Goal: Task Accomplishment & Management: Use online tool/utility

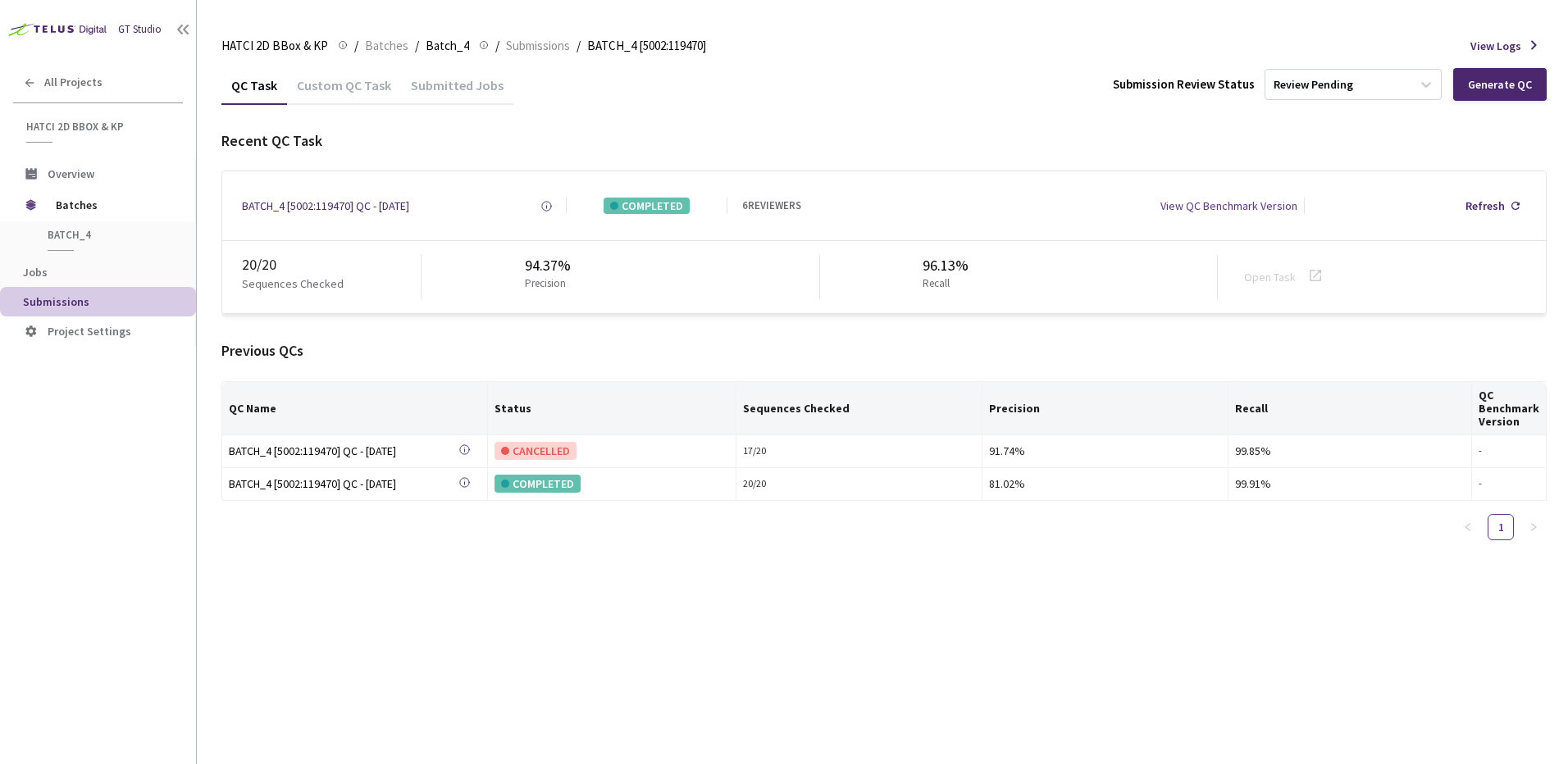
click at [915, 656] on div "QC Task Custom QC Task Submitted Jobs Submission Review Status Review Pending G…" at bounding box center [883, 415] width 1325 height 698
click at [1182, 642] on div "QC Task Custom QC Task Submitted Jobs Submission Review Status Review Pending G…" at bounding box center [883, 415] width 1325 height 698
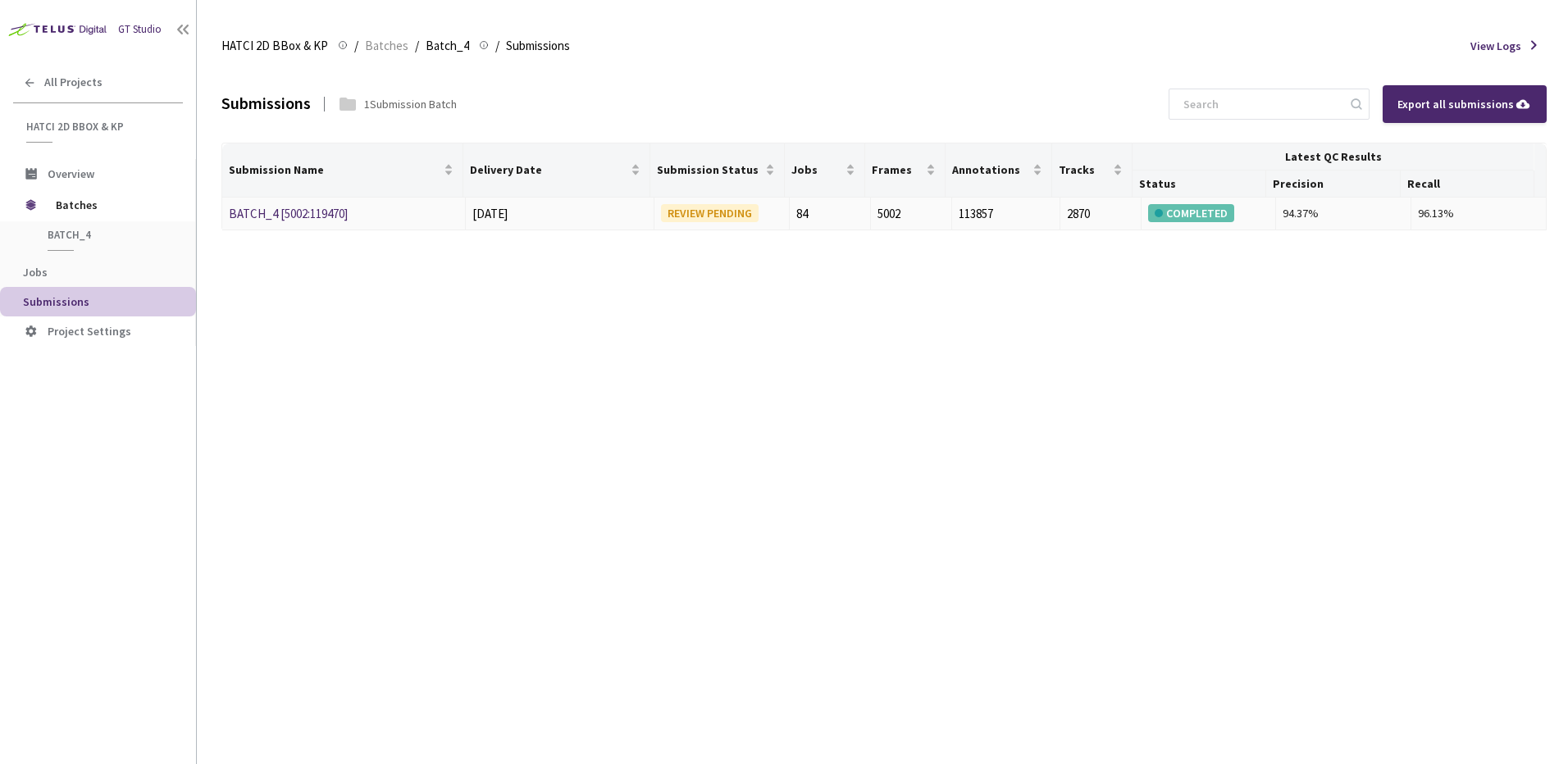
click at [285, 202] on td "BATCH_4 [5002:119470]" at bounding box center [344, 214] width 244 height 34
click at [290, 214] on link "BATCH_4 [5002:119470]" at bounding box center [289, 213] width 119 height 16
click at [273, 208] on link "Batch_5 [5014:121044]" at bounding box center [285, 213] width 113 height 16
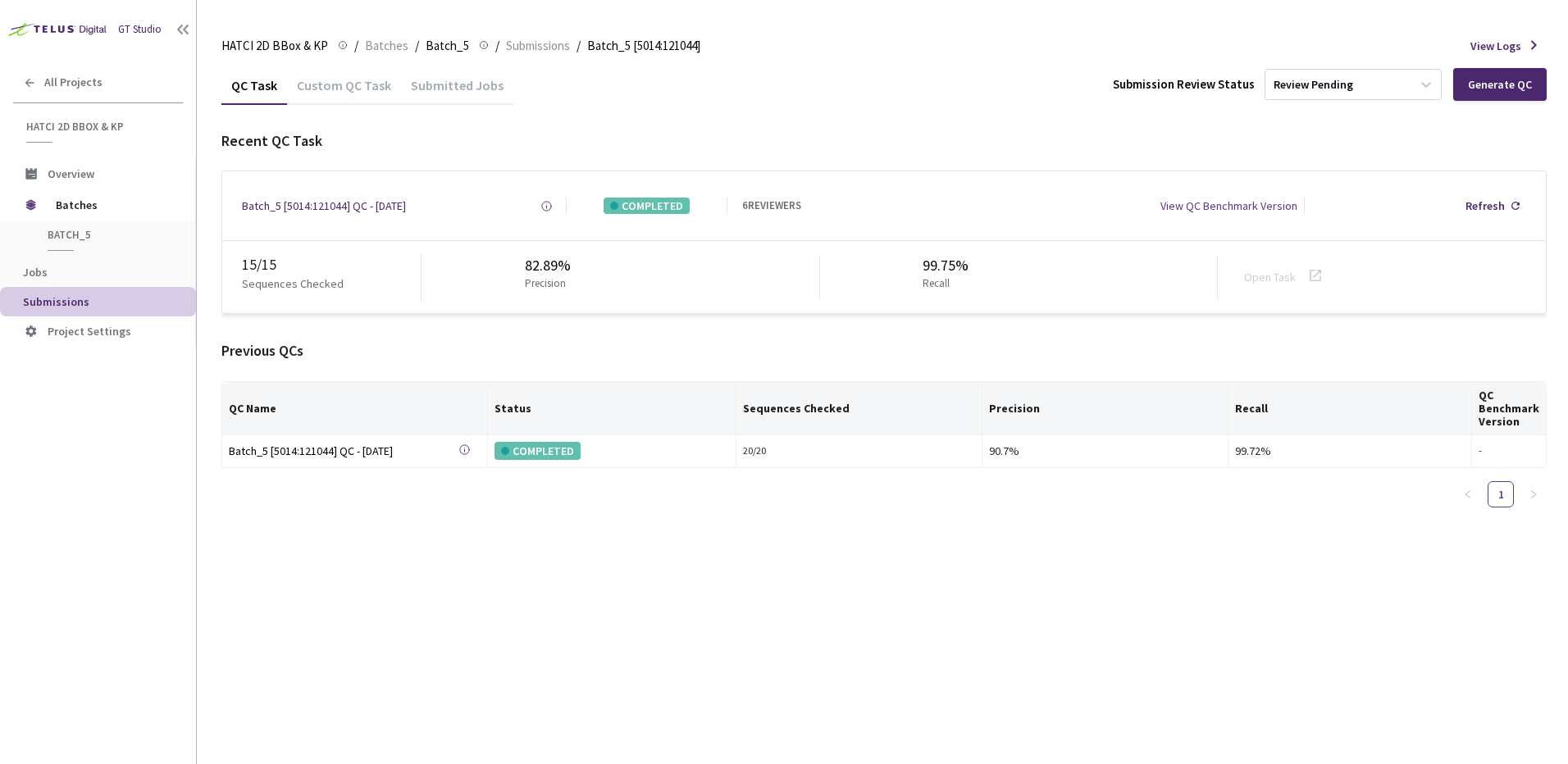
click at [1505, 62] on div "HATCI 2D BBox & KP HATCI 2D BBox & KP / Batches / Batch_5 Batch_5 / Submissions…" at bounding box center [883, 46] width 1325 height 40
click at [1502, 78] on div "Generate QC" at bounding box center [1500, 84] width 64 height 13
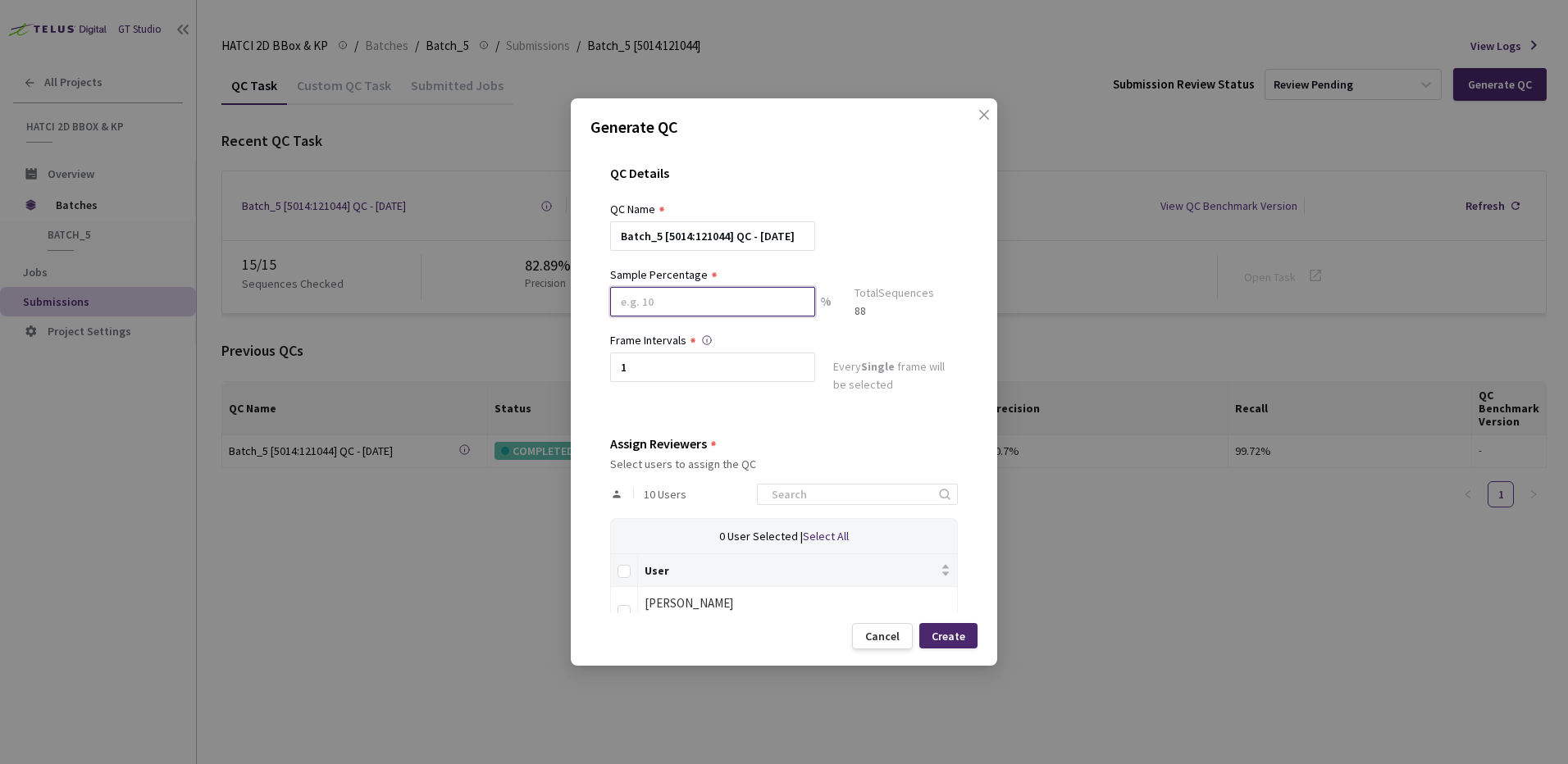
drag, startPoint x: 712, startPoint y: 305, endPoint x: 643, endPoint y: 309, distance: 69.1
click at [615, 301] on input at bounding box center [712, 302] width 205 height 29
type input "2"
type input "17"
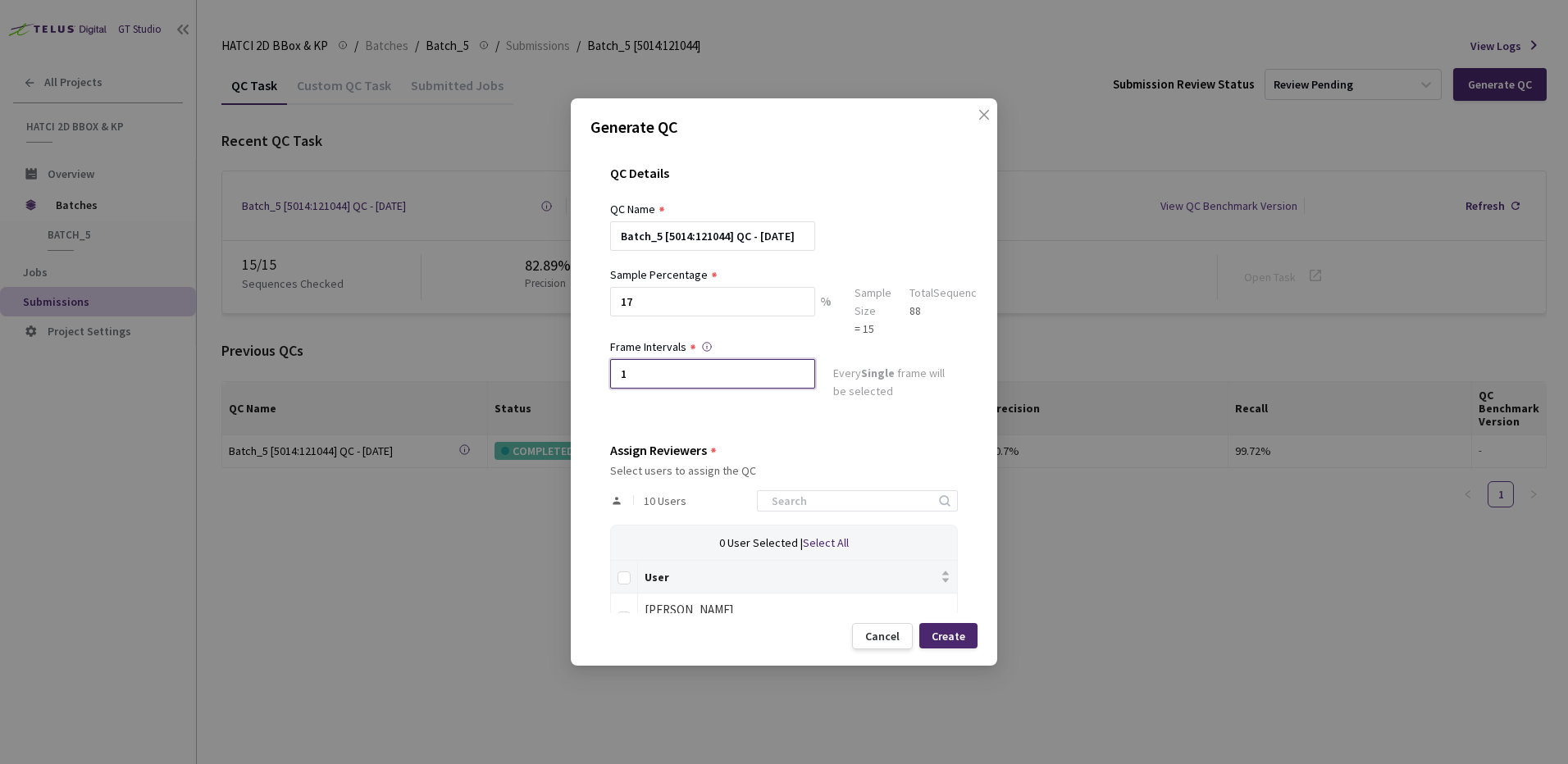
drag, startPoint x: 703, startPoint y: 375, endPoint x: 551, endPoint y: 383, distance: 152.2
click at [532, 375] on div "Generate QC QC Details QC Name Batch_5 [5014:121044] QC - [DATE] Sample Percent…" at bounding box center [784, 382] width 1568 height 764
type input "2"
click at [883, 402] on div "Every 2nd frame will be selected" at bounding box center [896, 384] width 124 height 40
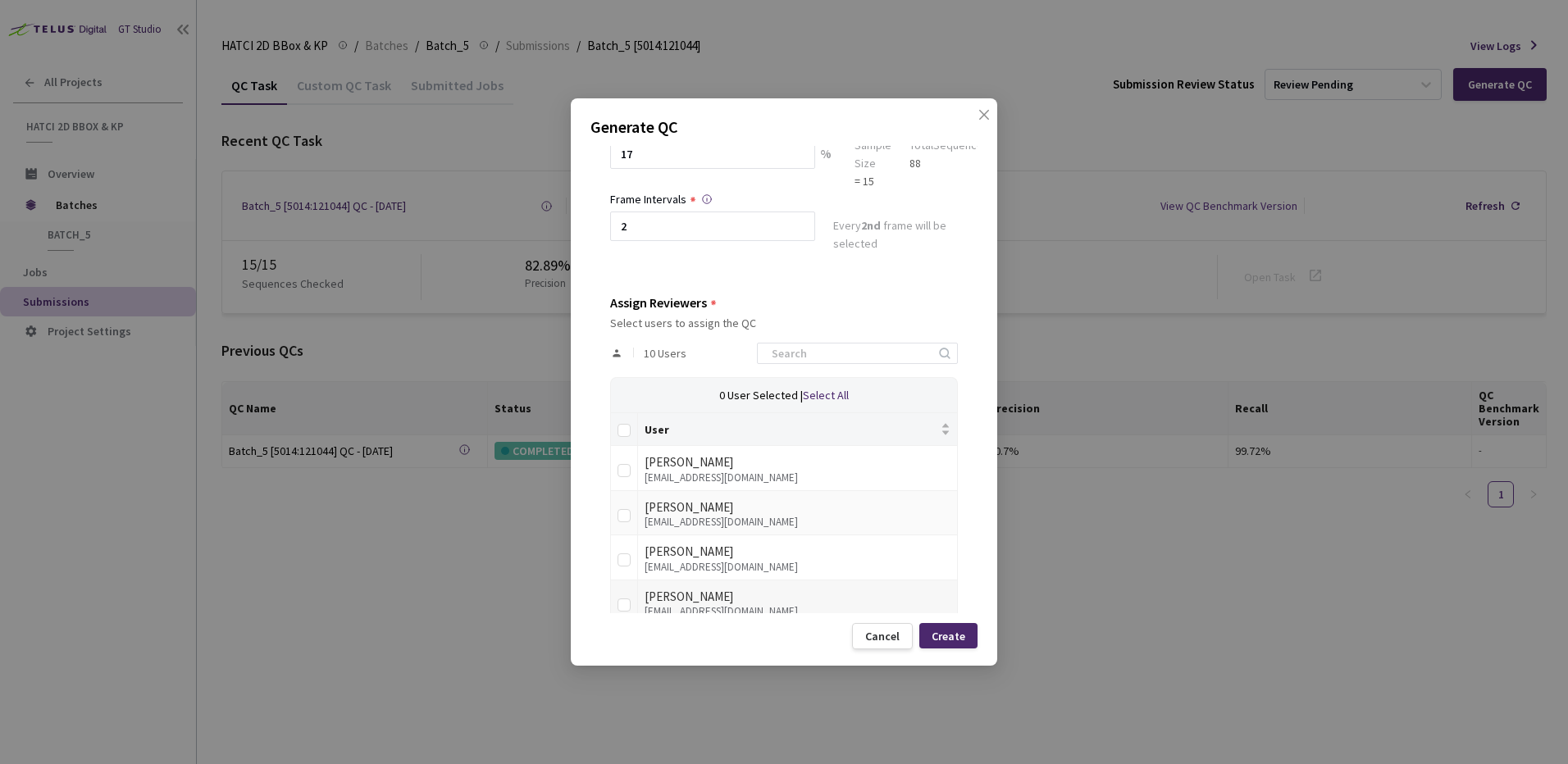
scroll to position [246, 0]
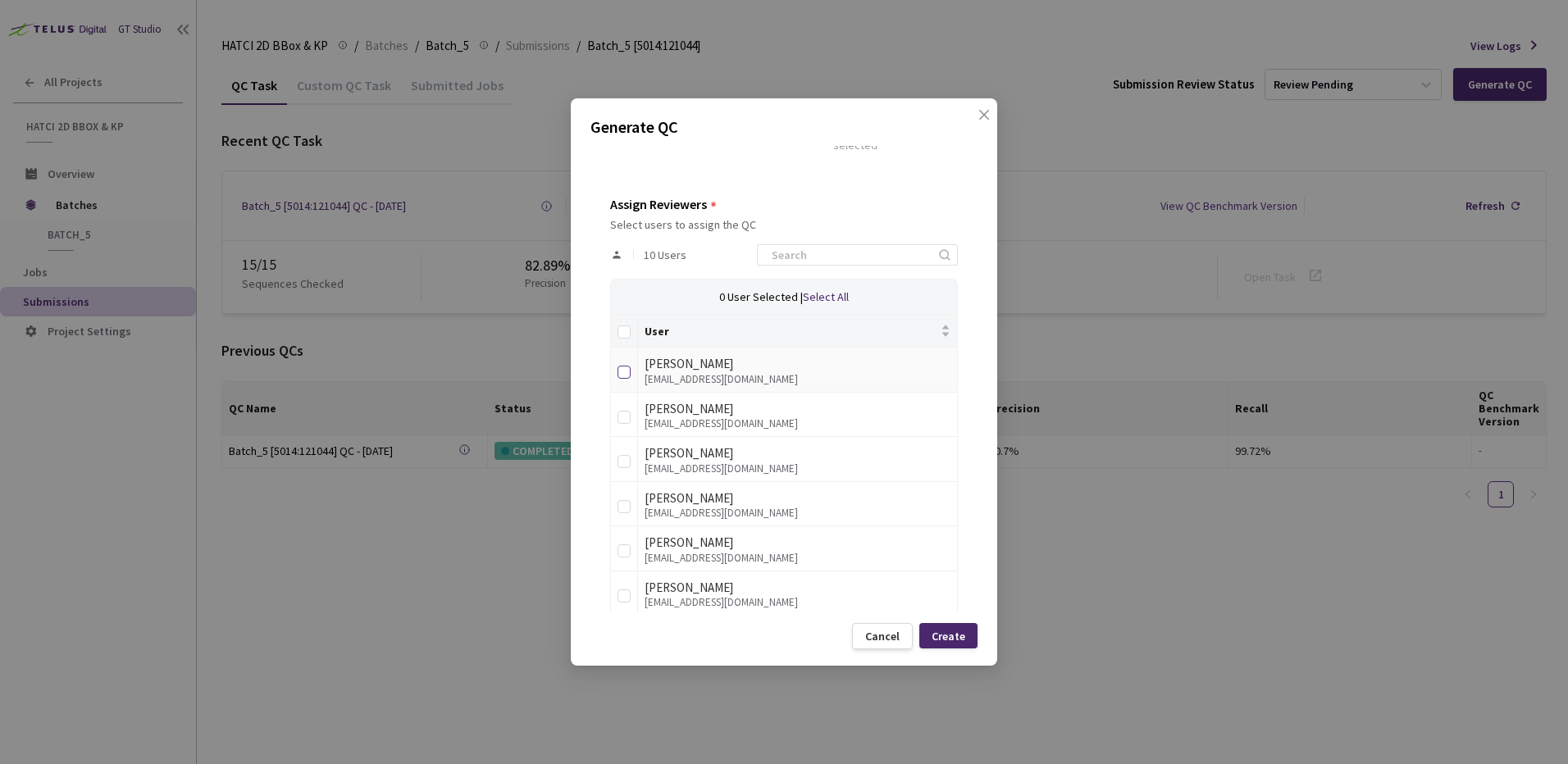
click at [618, 368] on input "checkbox" at bounding box center [623, 372] width 13 height 13
checkbox input "true"
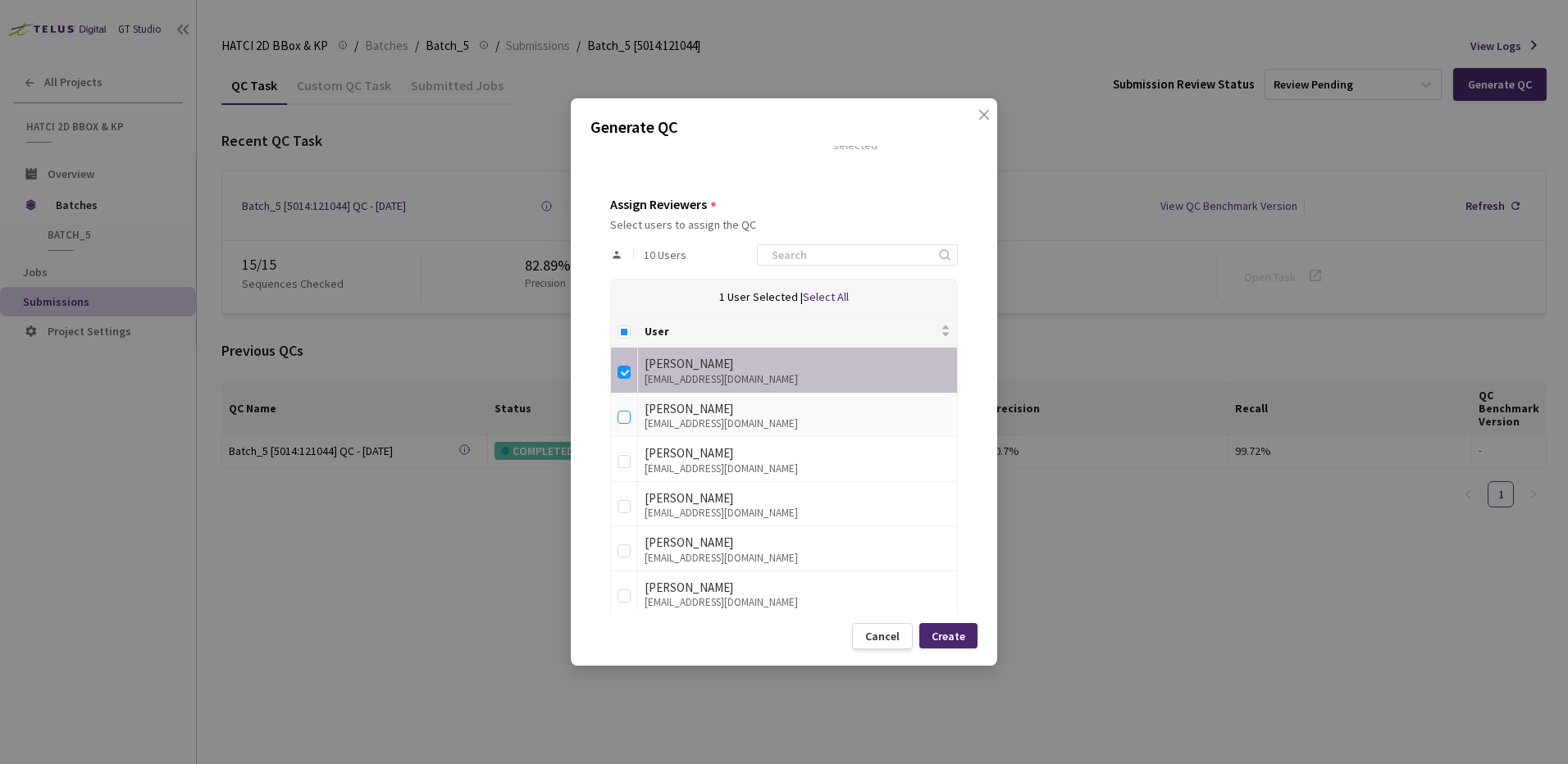
click at [628, 421] on input "checkbox" at bounding box center [623, 417] width 13 height 13
checkbox input "true"
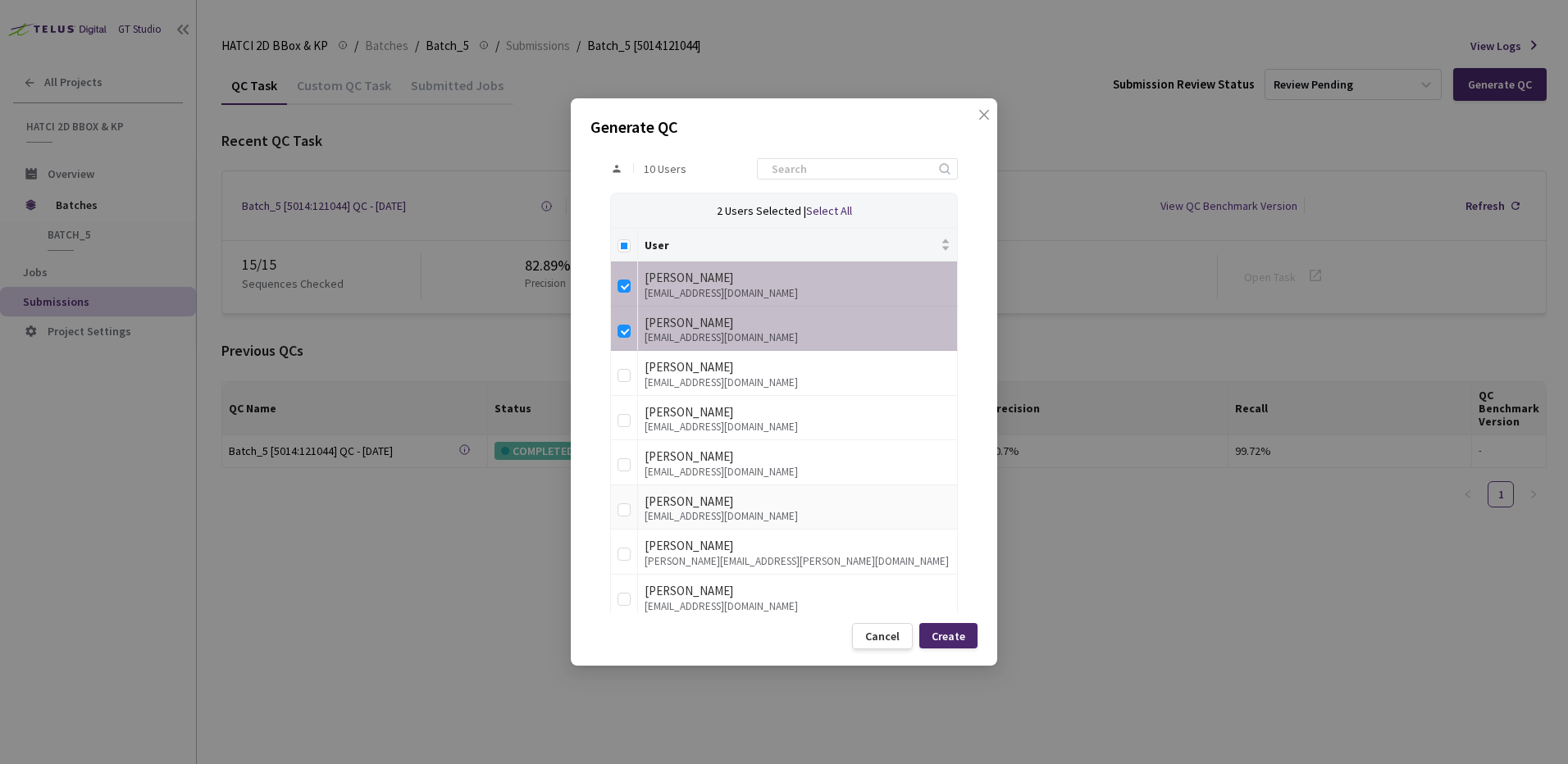
scroll to position [448, 0]
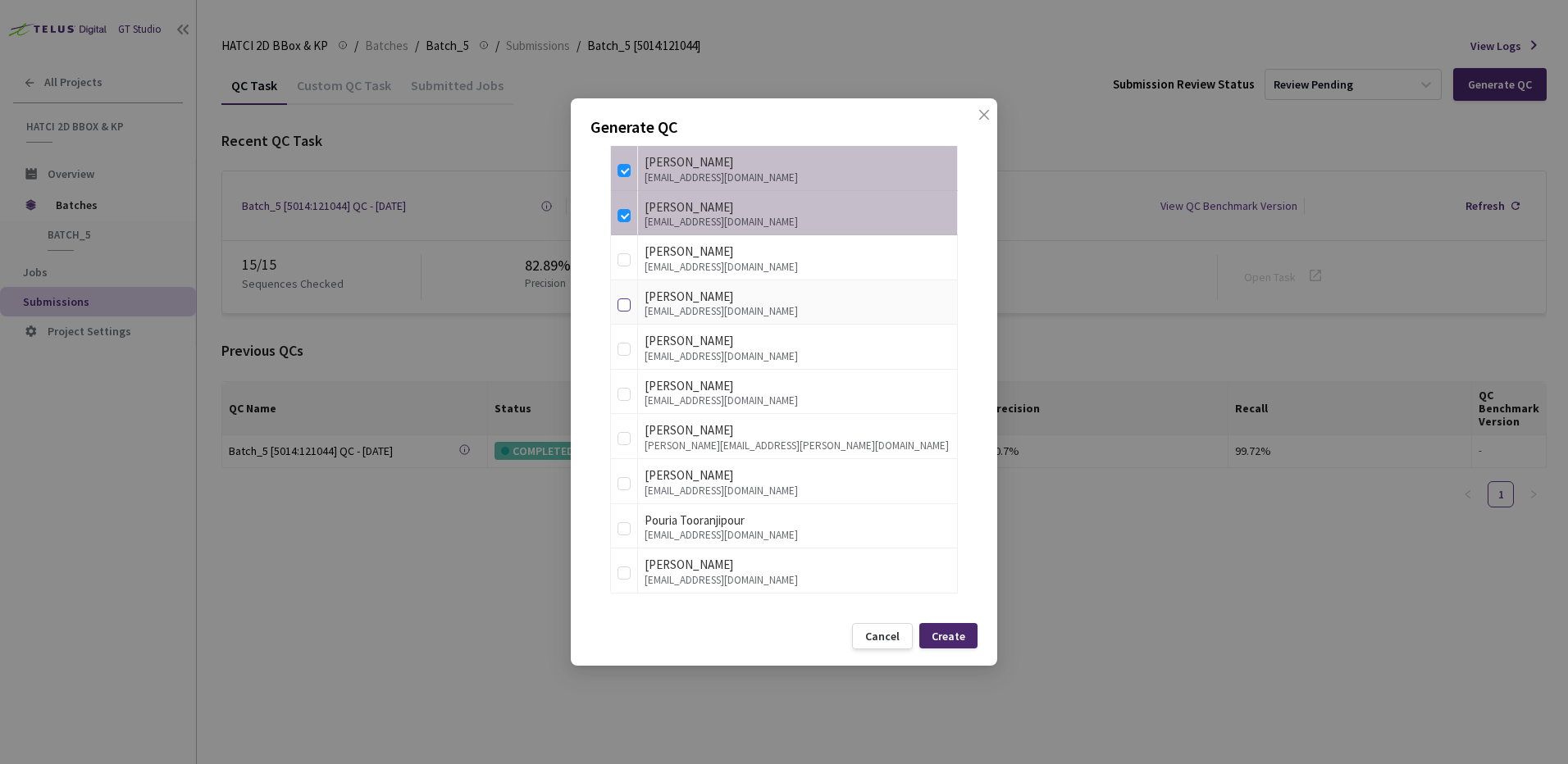
drag, startPoint x: 629, startPoint y: 306, endPoint x: 629, endPoint y: 366, distance: 60.0
click at [630, 307] on input "checkbox" at bounding box center [623, 304] width 13 height 13
checkbox input "true"
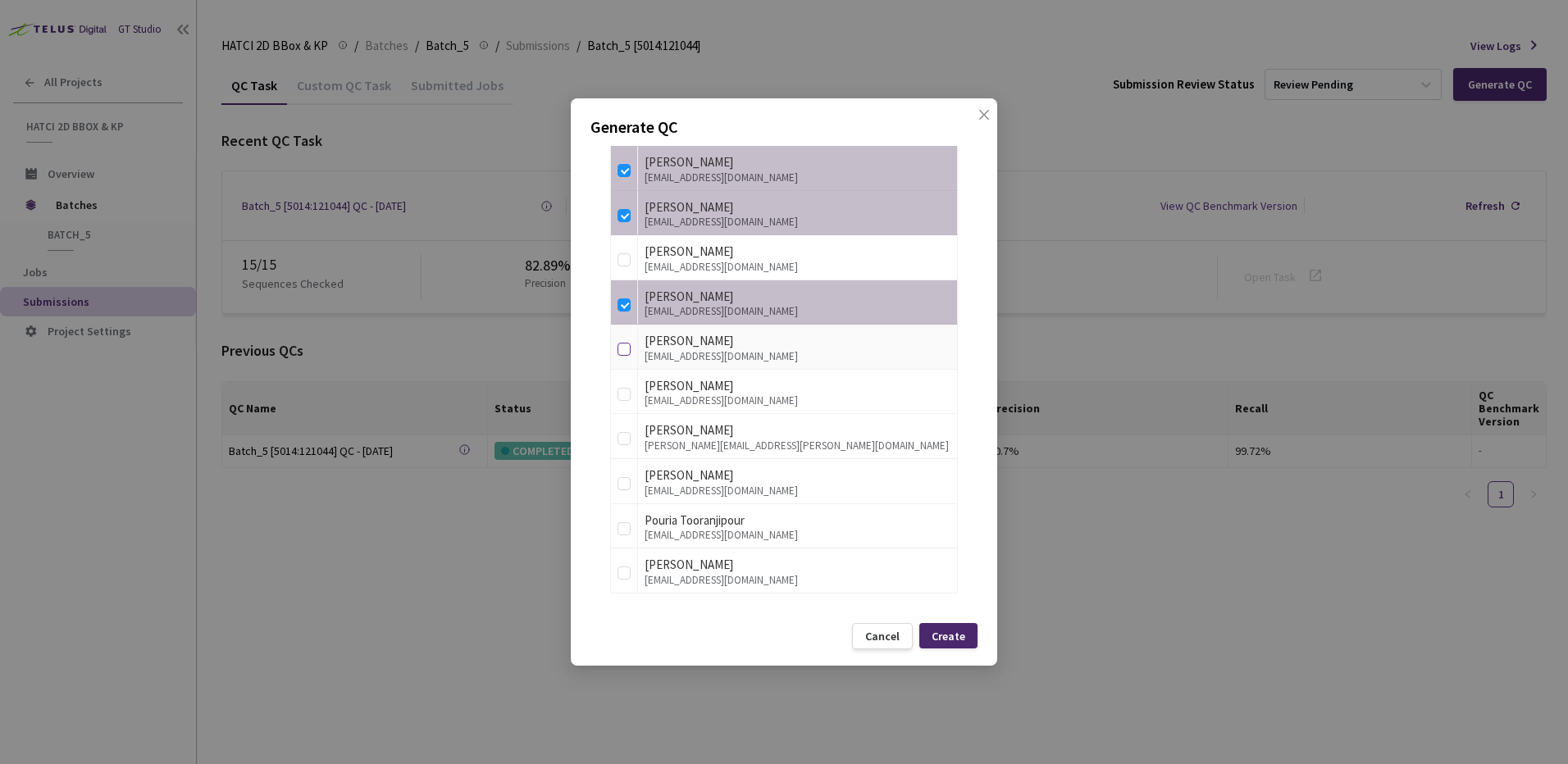
click at [628, 355] on input "checkbox" at bounding box center [623, 349] width 13 height 13
checkbox input "true"
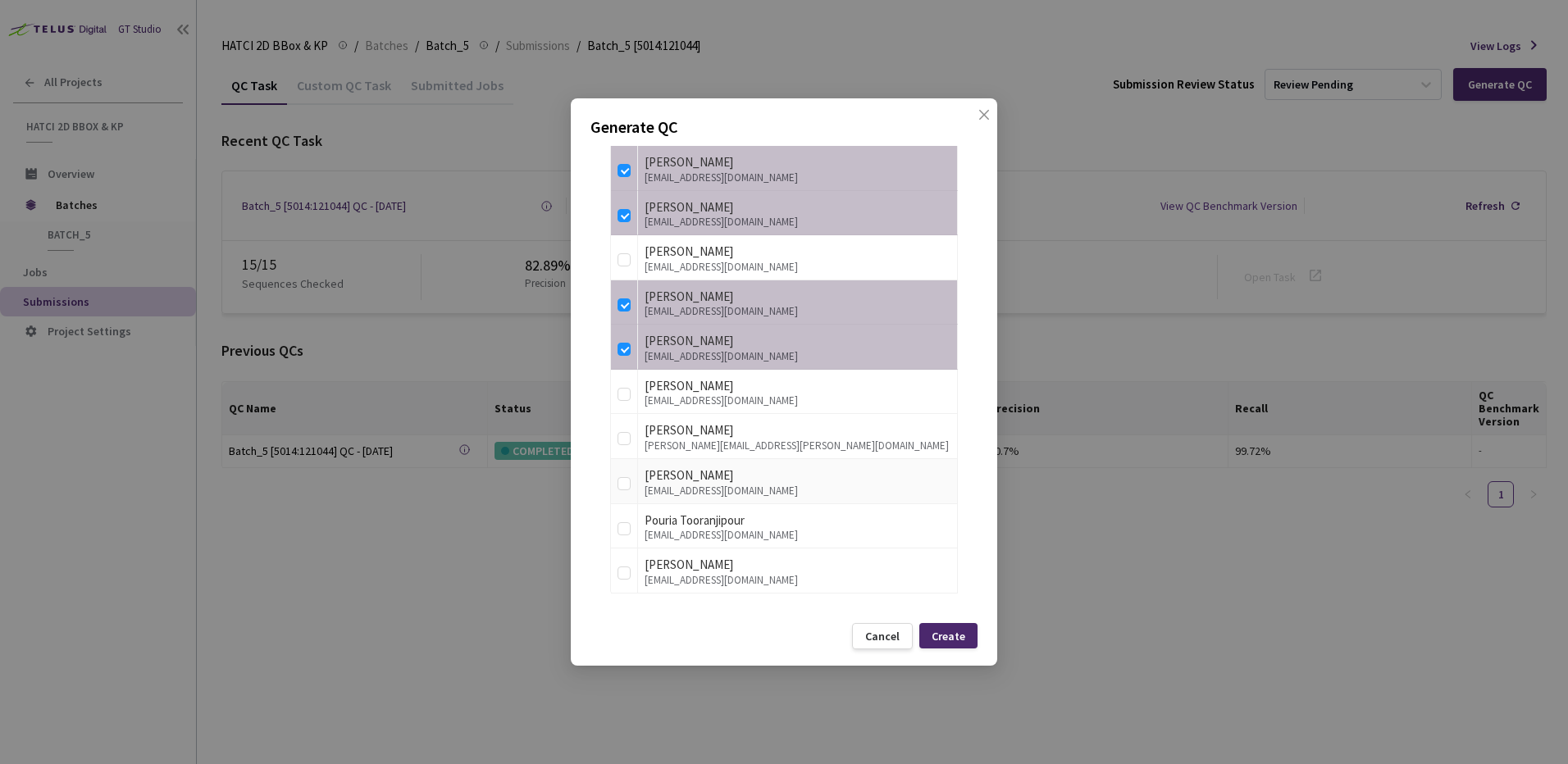
click at [629, 493] on td at bounding box center [624, 481] width 27 height 45
click at [628, 494] on td at bounding box center [624, 481] width 27 height 45
click at [627, 561] on label at bounding box center [623, 570] width 13 height 23
click at [627, 566] on input "checkbox" at bounding box center [623, 572] width 13 height 13
checkbox input "true"
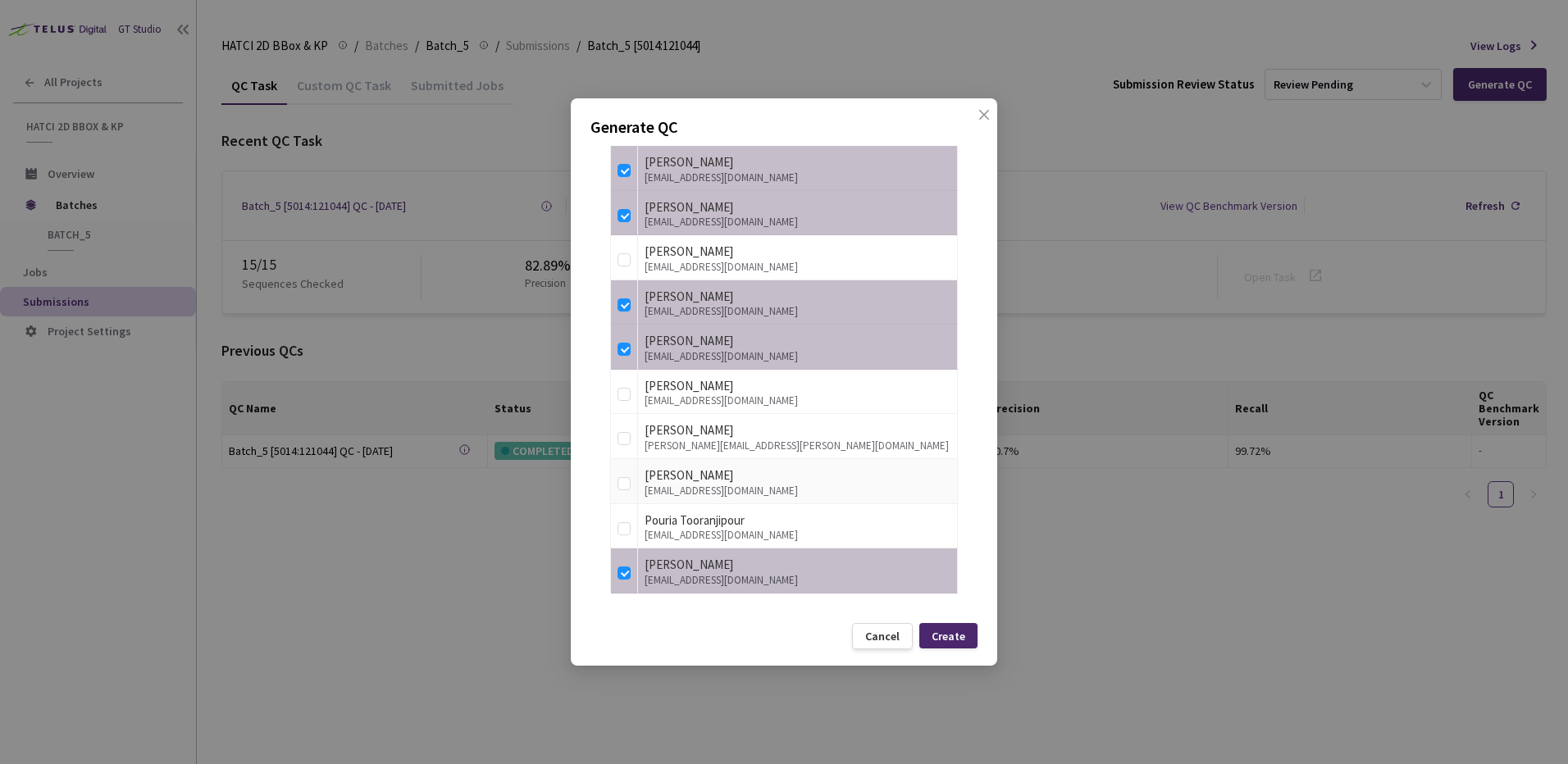
click at [631, 492] on td at bounding box center [624, 481] width 27 height 45
click at [624, 487] on input "checkbox" at bounding box center [623, 483] width 13 height 13
checkbox input "true"
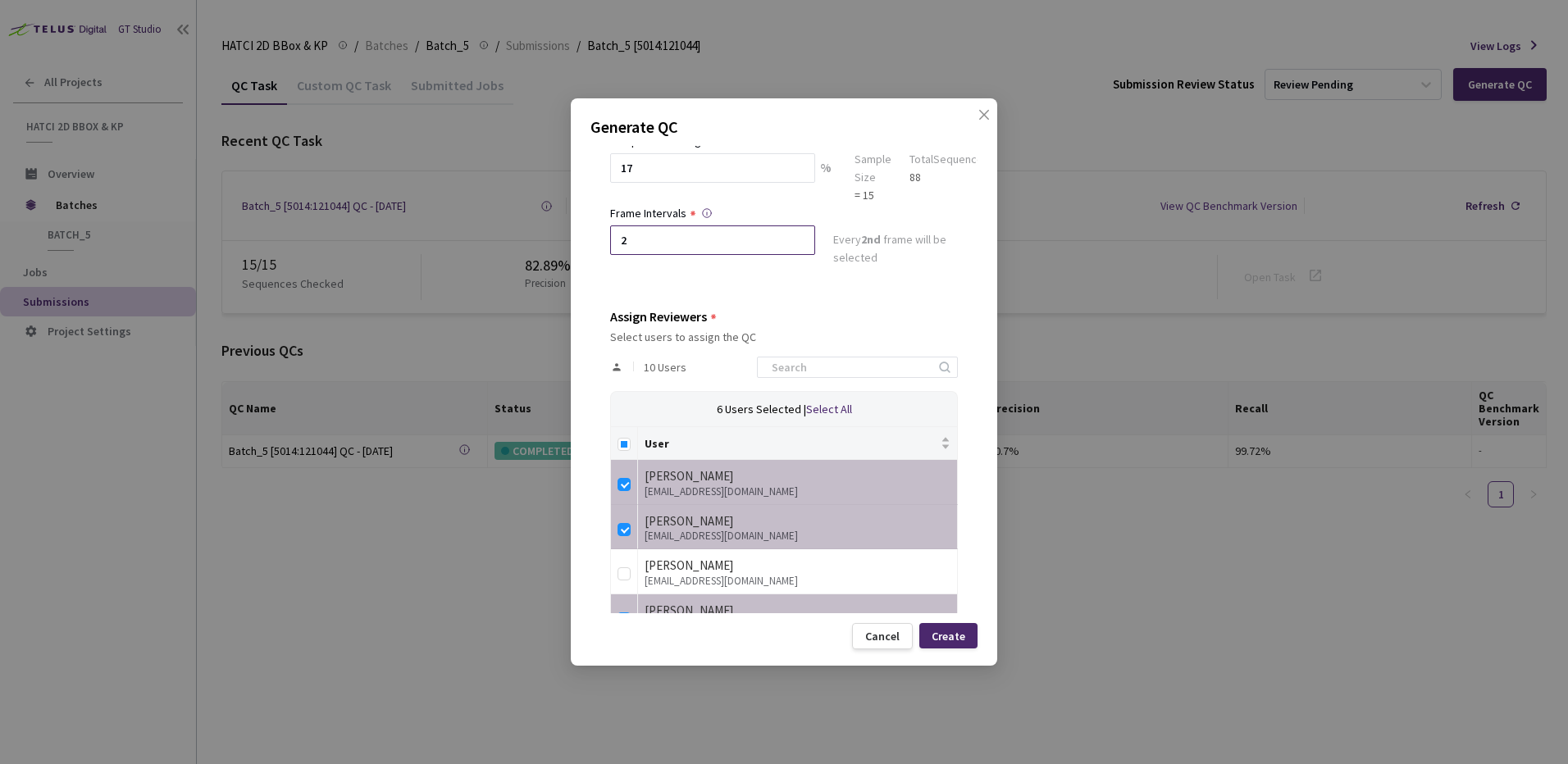
scroll to position [0, 0]
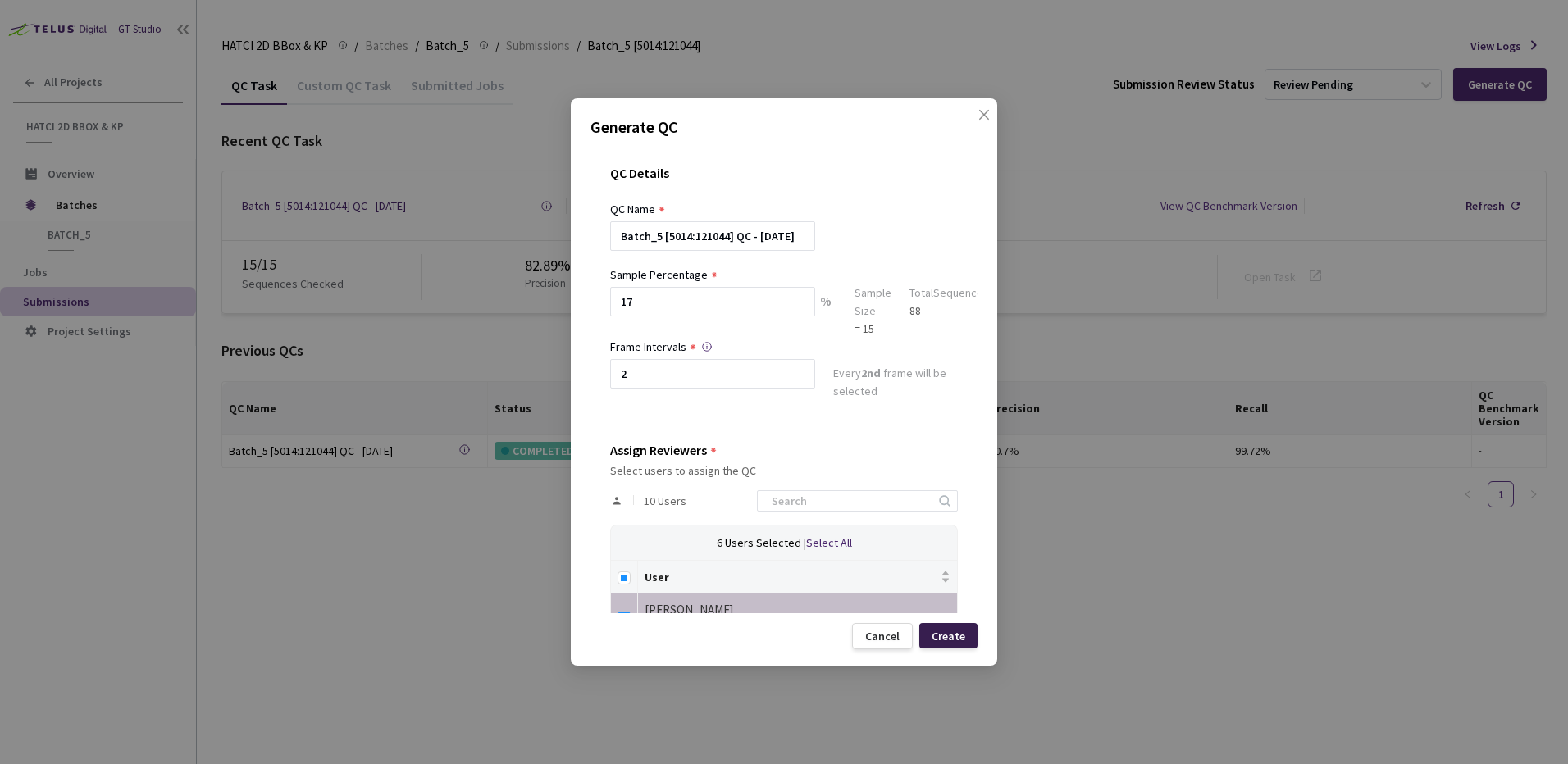
click at [965, 646] on div "Create" at bounding box center [947, 635] width 58 height 25
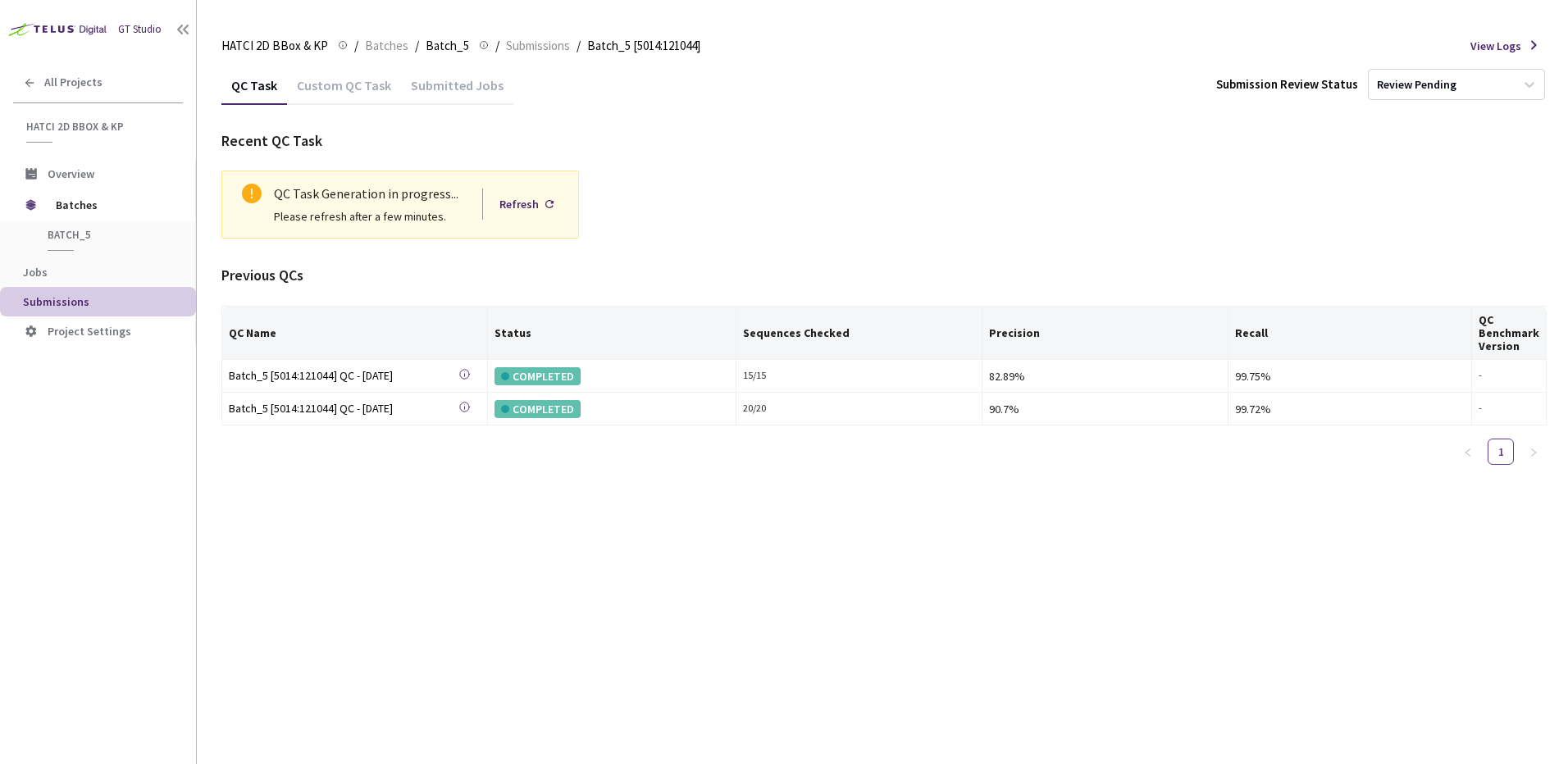
click at [494, 606] on div "QC Task Custom QC Task Submitted Jobs Submission Review Status Review Pending R…" at bounding box center [883, 415] width 1325 height 698
click at [523, 205] on div "Refresh" at bounding box center [519, 204] width 40 height 18
